Goal: Task Accomplishment & Management: Use online tool/utility

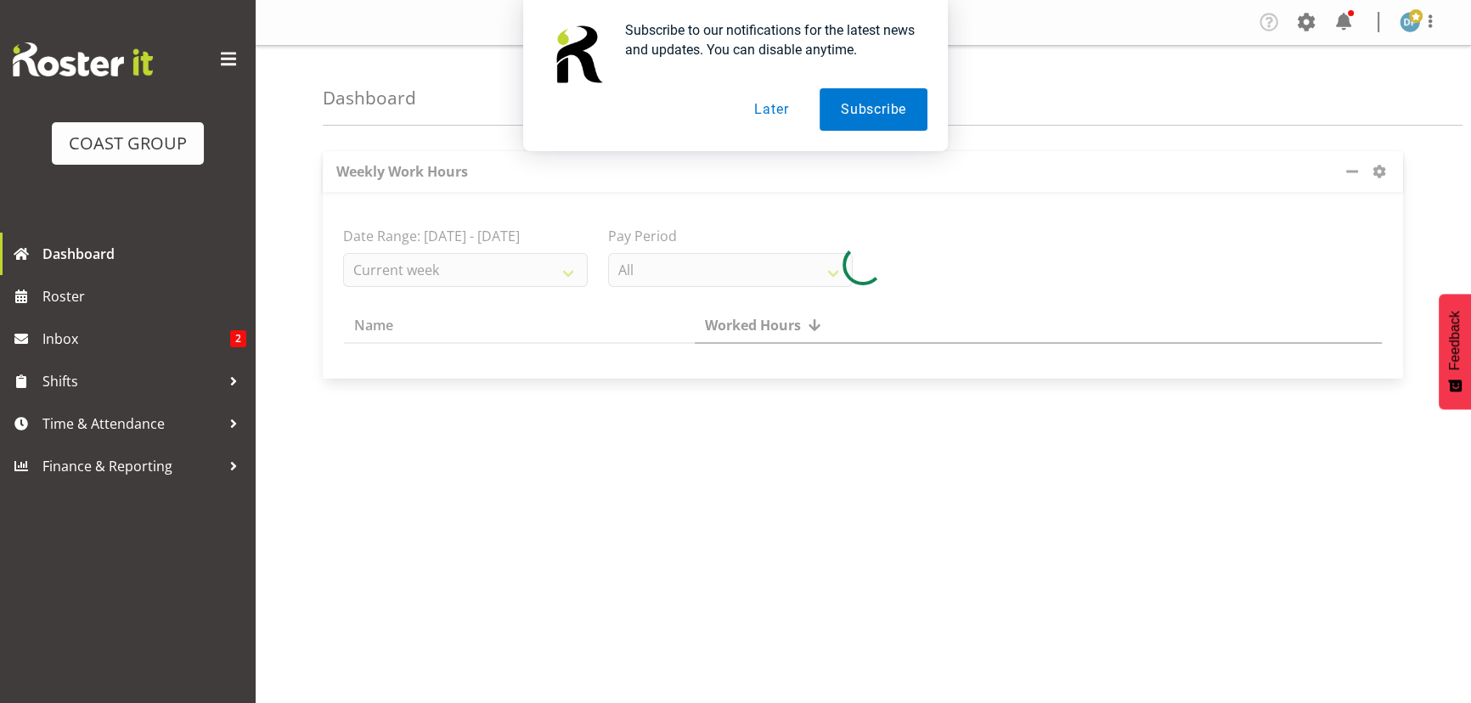
click at [784, 104] on button "Later" at bounding box center [771, 109] width 76 height 42
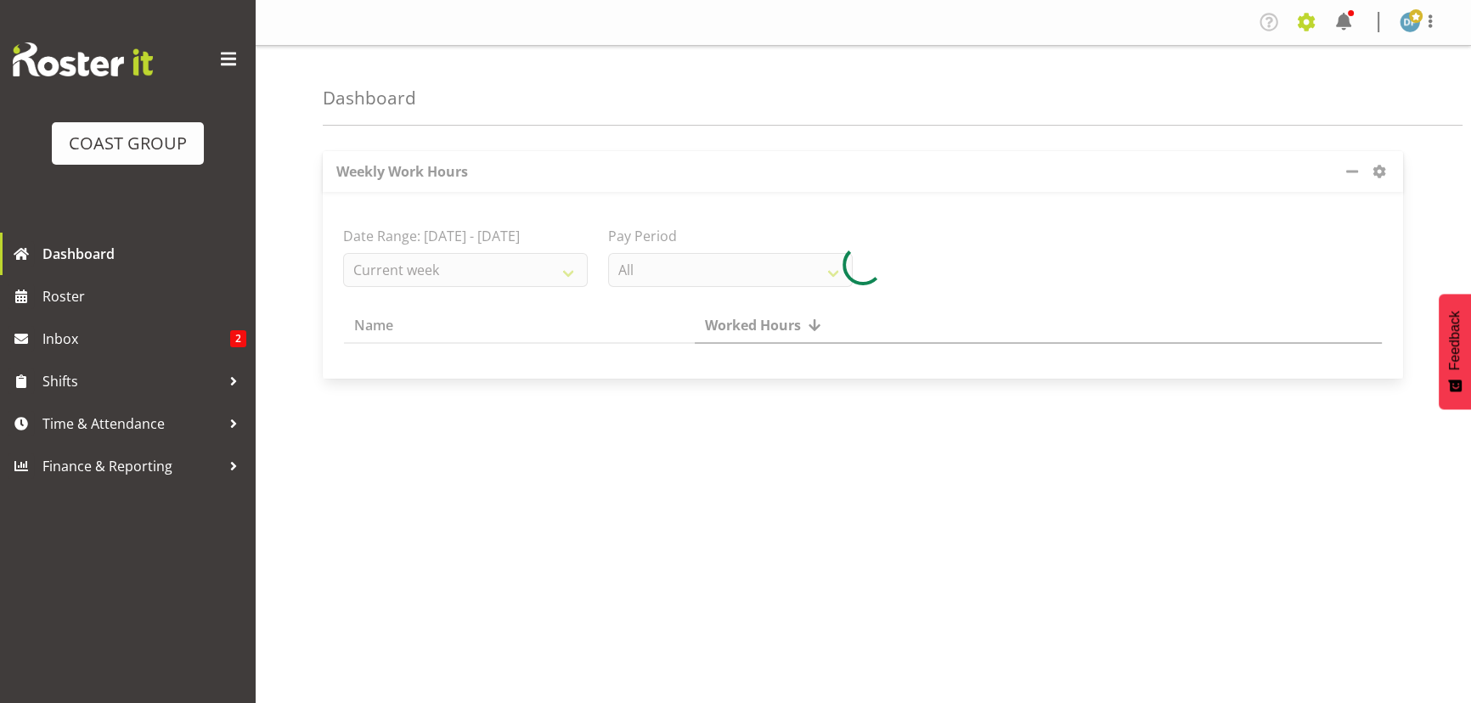
click at [1306, 27] on span at bounding box center [1305, 21] width 27 height 27
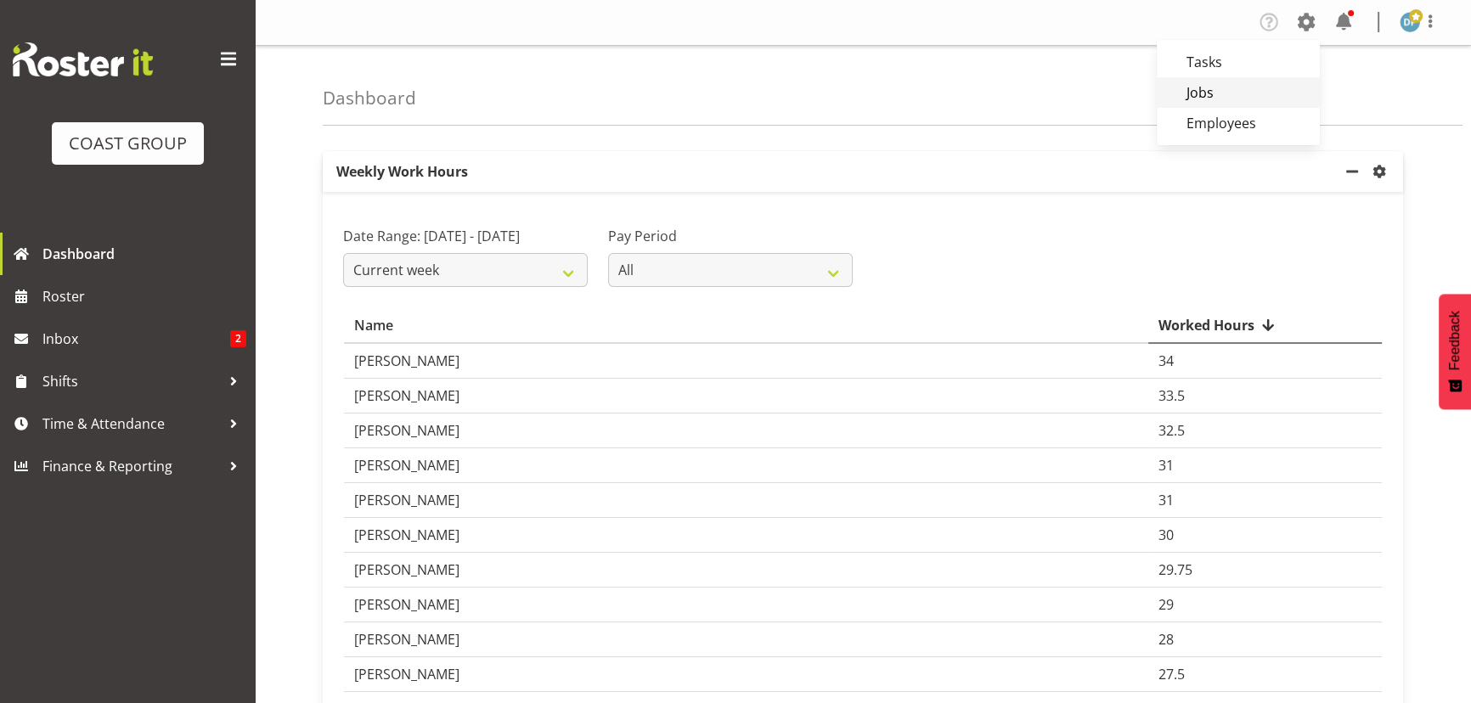
click at [1204, 93] on link "Jobs" at bounding box center [1237, 92] width 163 height 31
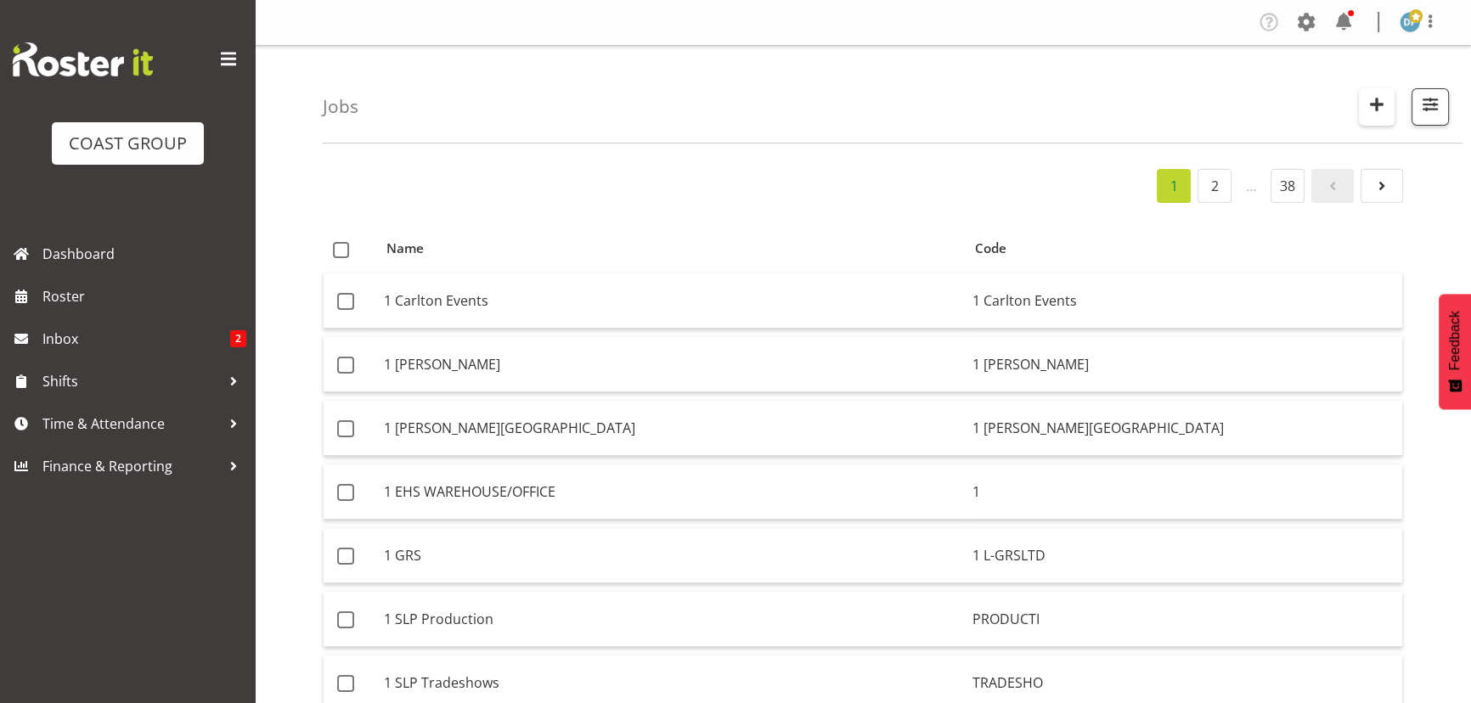
click at [1379, 94] on span "button" at bounding box center [1376, 104] width 22 height 22
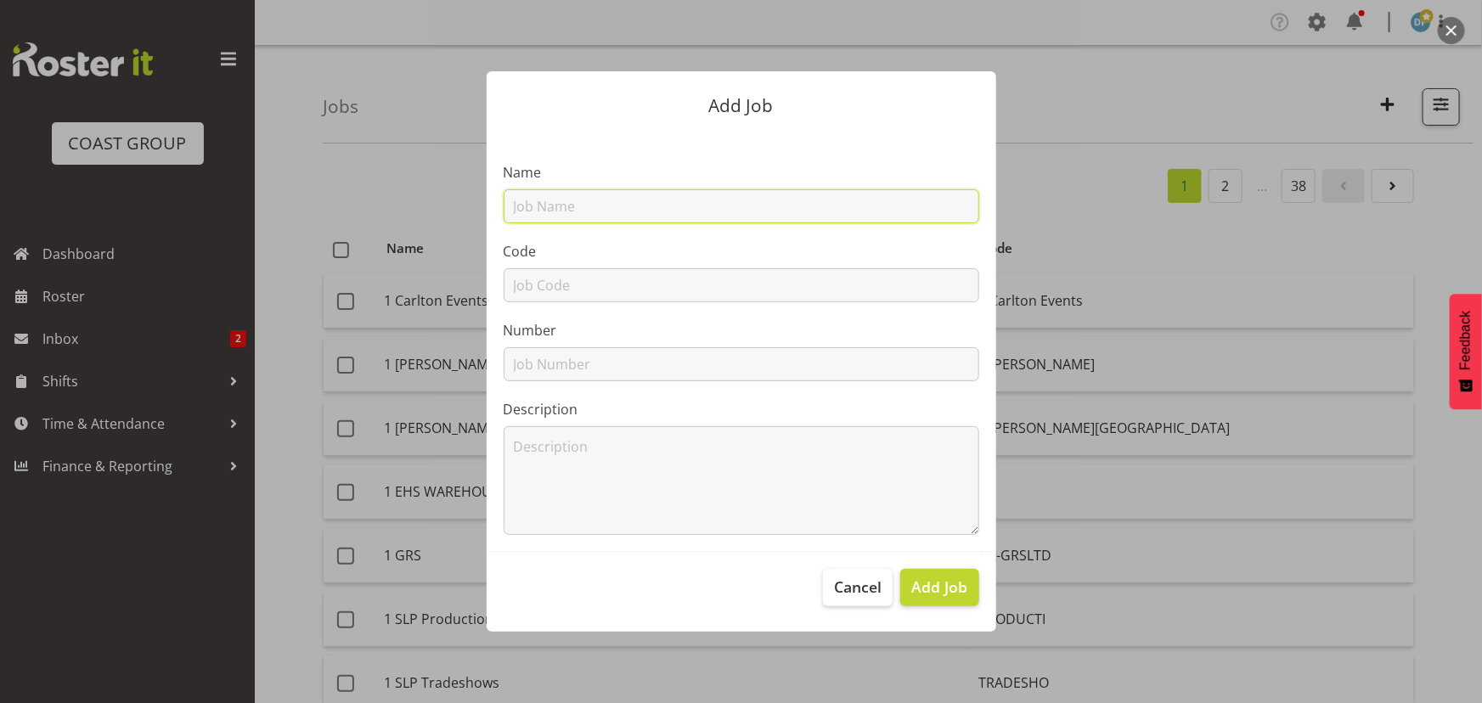
click at [550, 214] on input "text" at bounding box center [740, 206] width 475 height 34
type input "22510024 - L'Oreal @ Woolworths Expo"
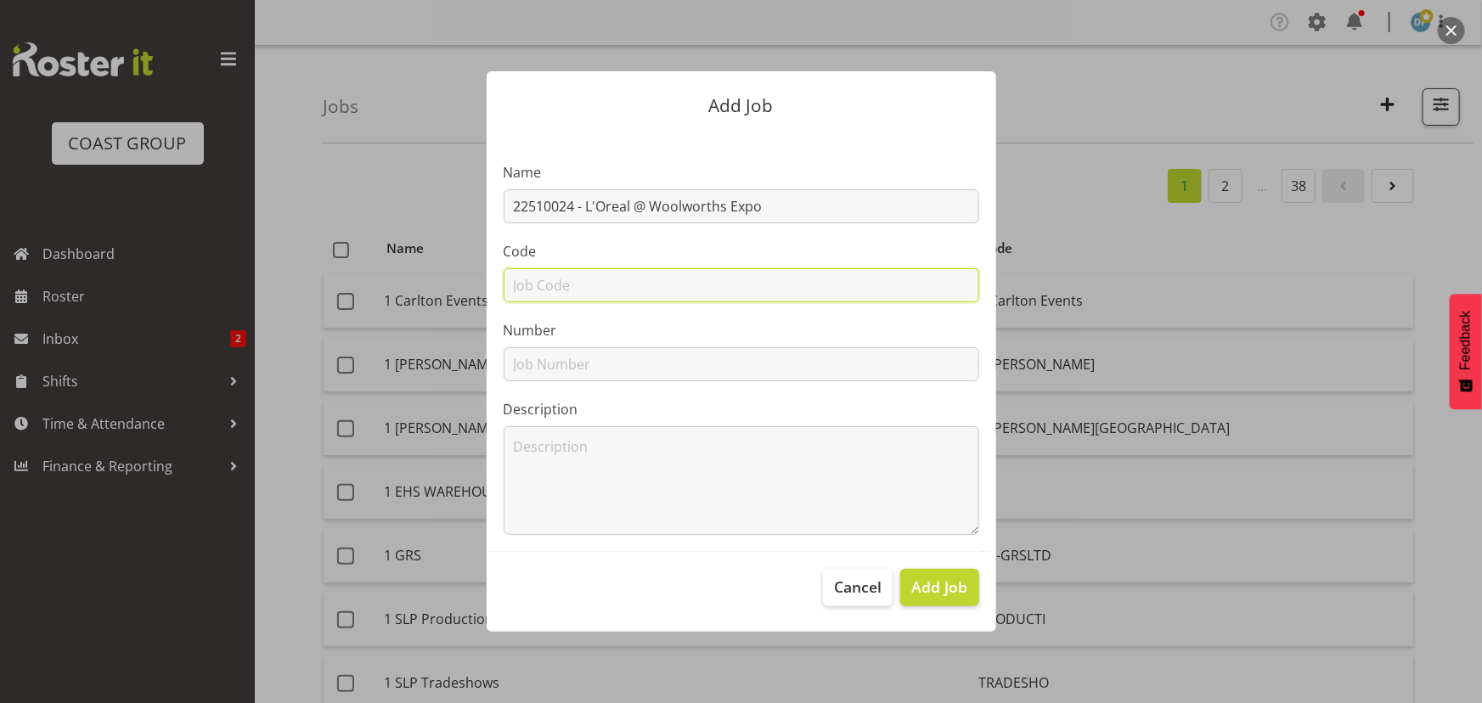
click at [537, 283] on input "text" at bounding box center [740, 285] width 475 height 34
type input "22510024"
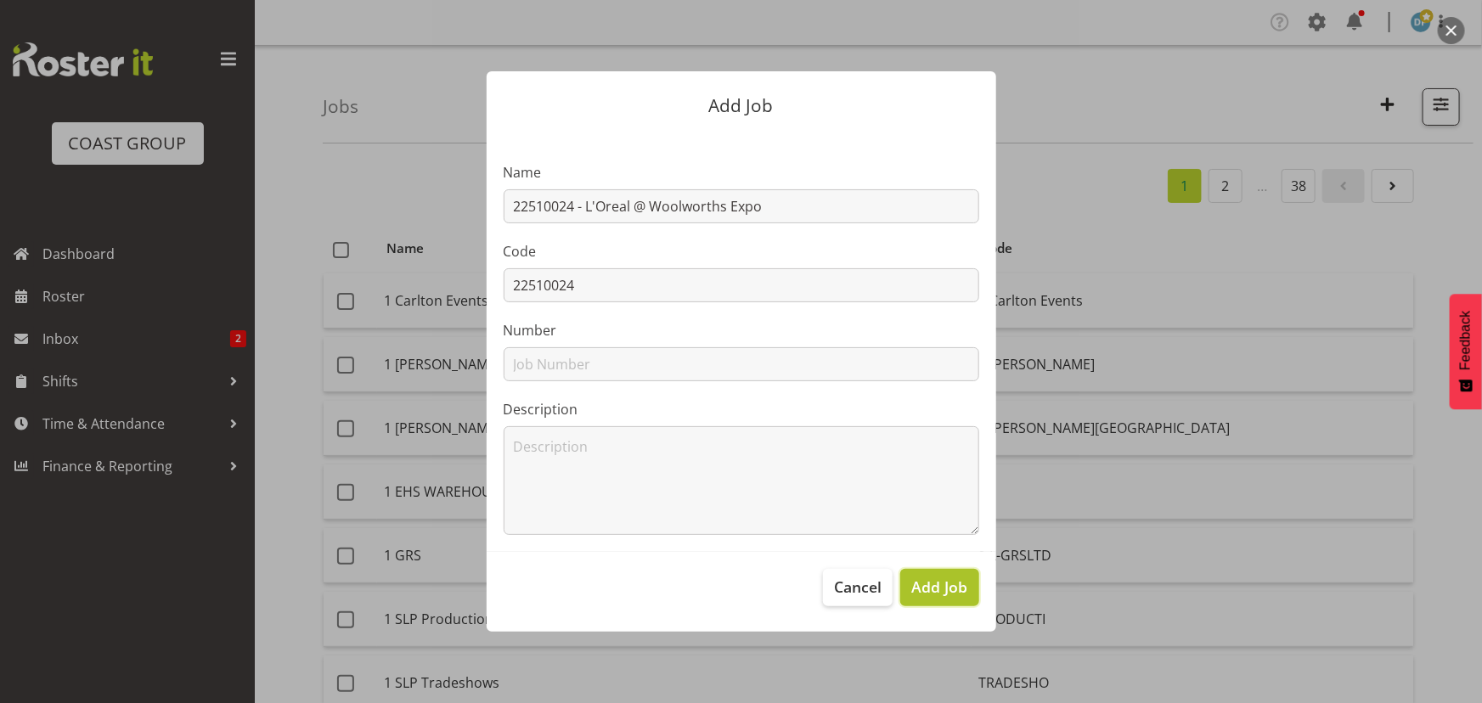
click at [948, 593] on span "Add Job" at bounding box center [939, 587] width 56 height 22
